Goal: Task Accomplishment & Management: Use online tool/utility

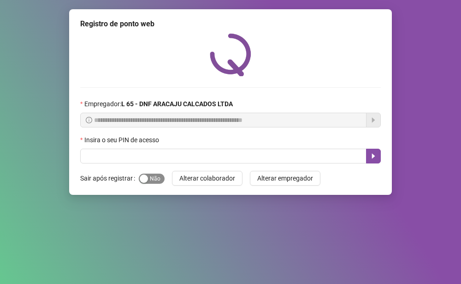
click at [140, 180] on div "button" at bounding box center [144, 178] width 8 height 8
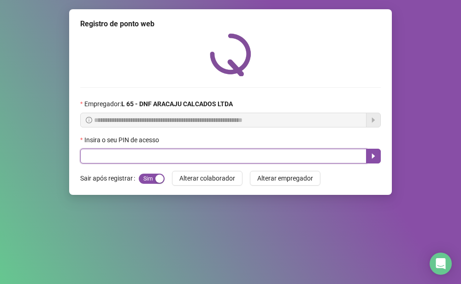
click at [142, 163] on input "text" at bounding box center [223, 156] width 287 height 15
type input "*****"
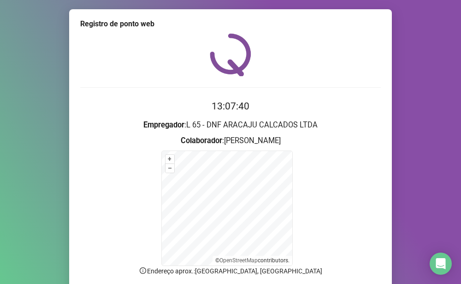
scroll to position [74, 0]
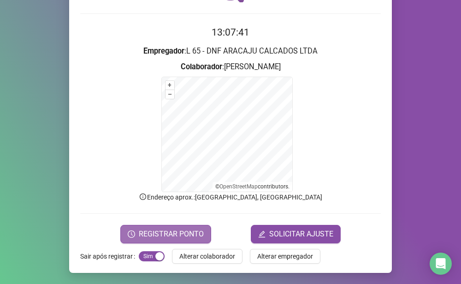
click at [191, 236] on span "REGISTRAR PONTO" at bounding box center [171, 233] width 65 height 11
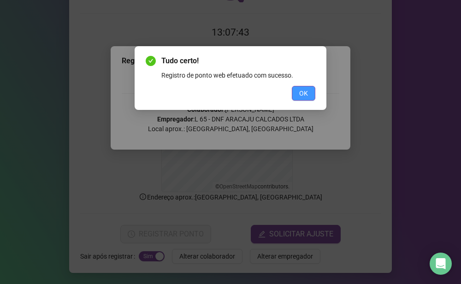
click at [313, 95] on button "OK" at bounding box center [304, 93] width 24 height 15
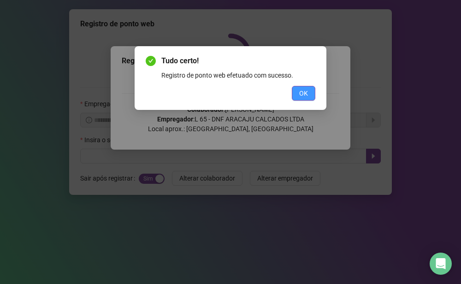
scroll to position [0, 0]
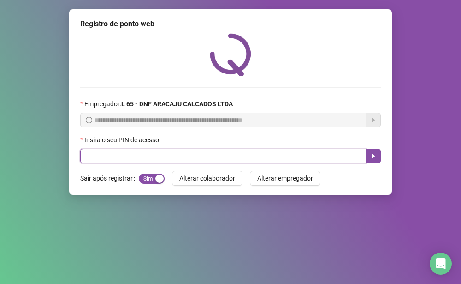
click at [251, 157] on input "text" at bounding box center [223, 156] width 287 height 15
type input "*****"
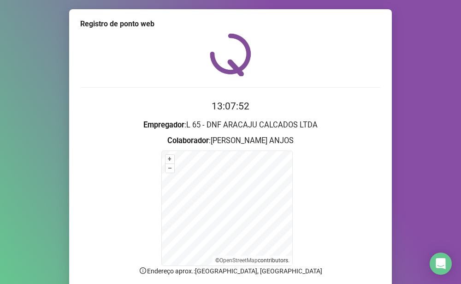
scroll to position [74, 0]
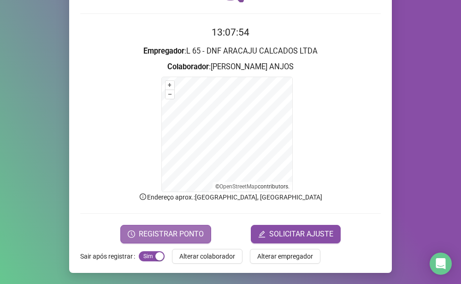
click at [158, 237] on span "REGISTRAR PONTO" at bounding box center [171, 233] width 65 height 11
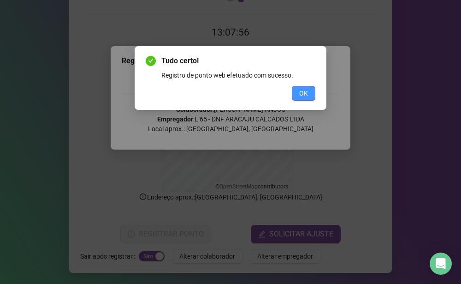
click at [311, 89] on button "OK" at bounding box center [304, 93] width 24 height 15
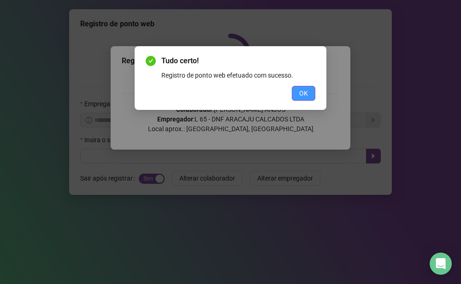
scroll to position [0, 0]
